Goal: Task Accomplishment & Management: Use online tool/utility

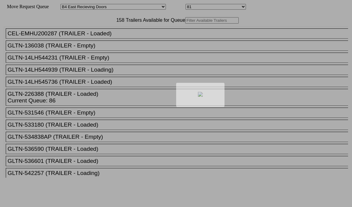
select select "527"
select select "8137"
click at [111, 36] on div at bounding box center [176, 103] width 352 height 207
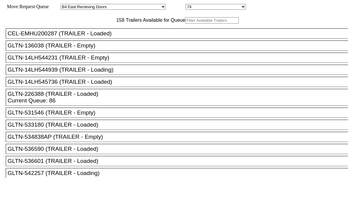
click at [185, 24] on input "text" at bounding box center [212, 20] width 54 height 6
paste input "XPOU421338"
type input "XPOU421338"
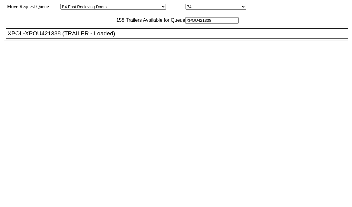
click at [105, 39] on li "XPOL-XPOU421338 (TRAILER - Loaded)" at bounding box center [180, 33] width 348 height 10
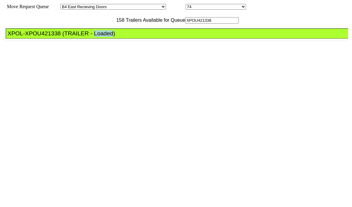
click at [105, 39] on li "XPOL-XPOU421338 (TRAILER - Loaded)" at bounding box center [180, 33] width 348 height 10
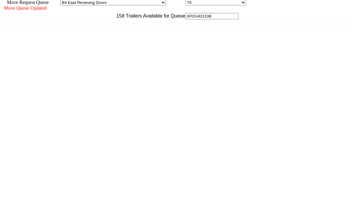
scroll to position [5, 0]
